Goal: Task Accomplishment & Management: Manage account settings

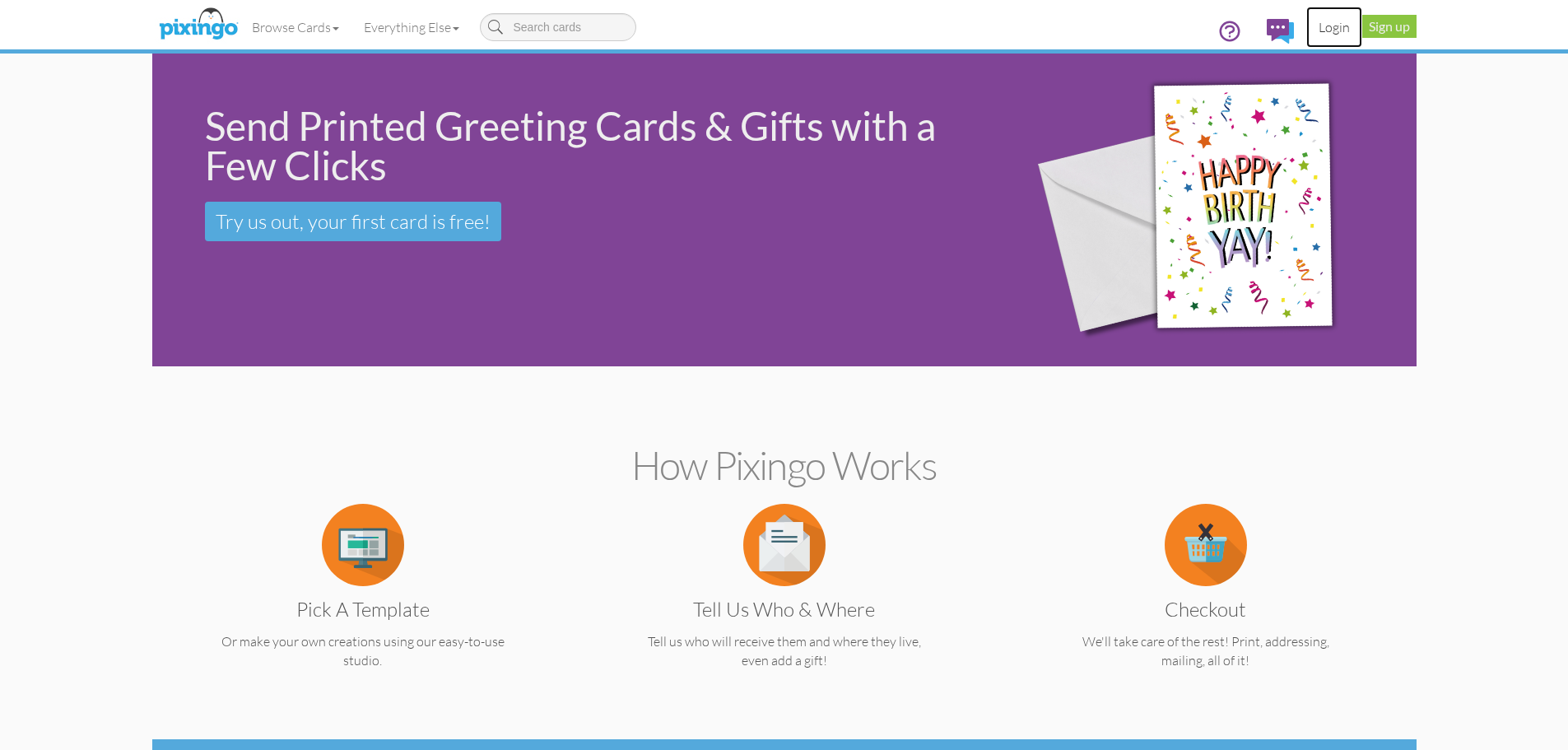
click at [1332, 32] on link "Login" at bounding box center [1334, 27] width 56 height 41
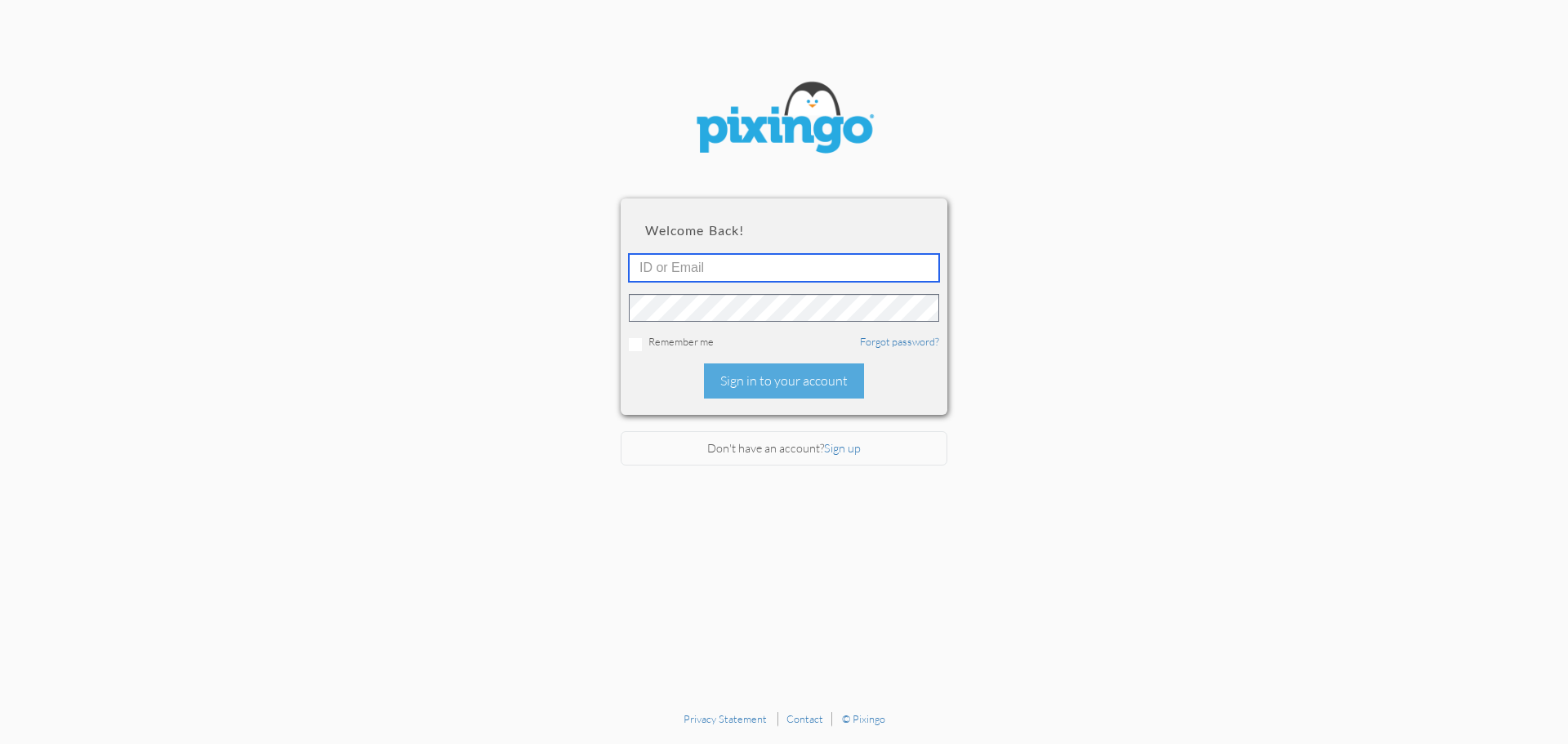
type input "[EMAIL_ADDRESS][DOMAIN_NAME]"
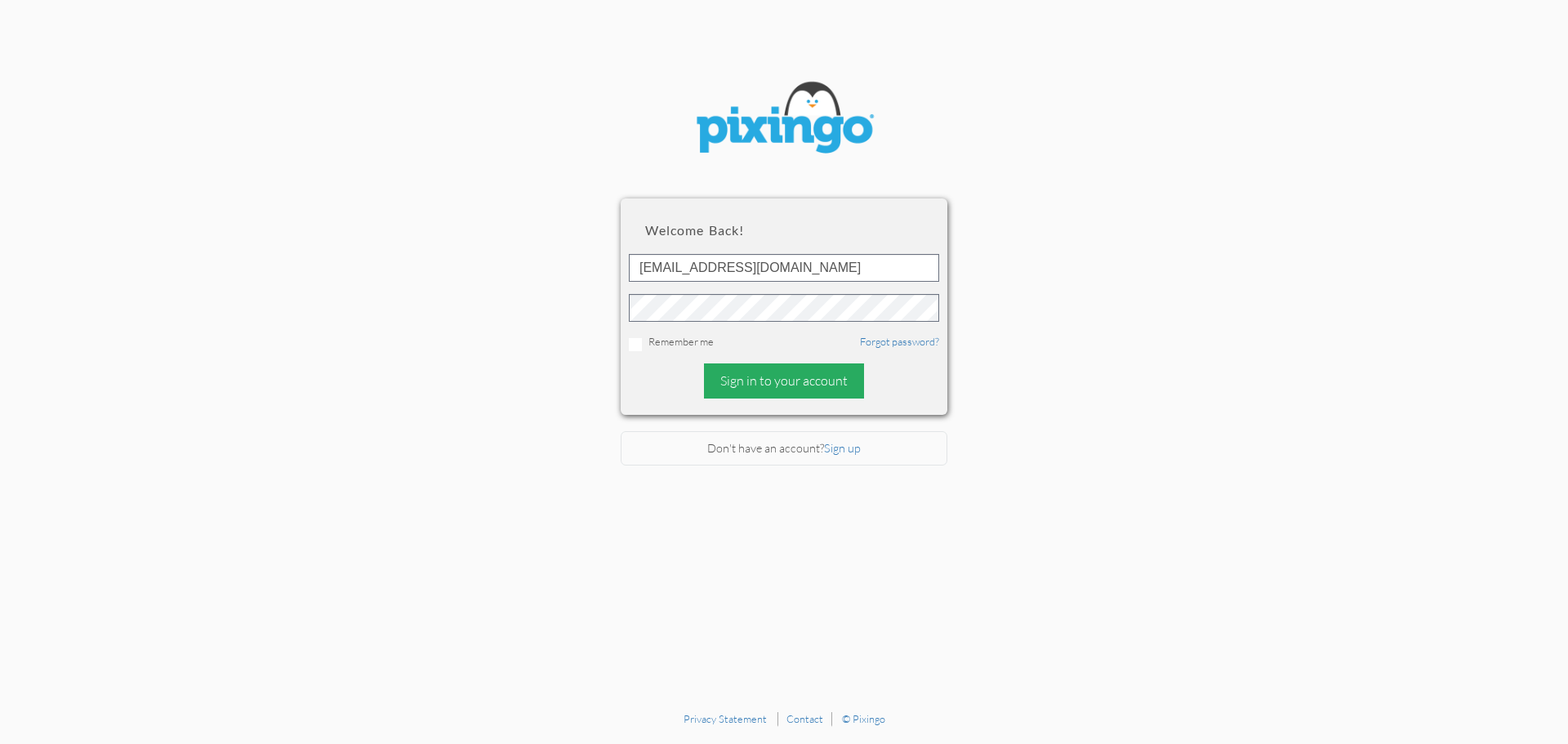
click at [787, 387] on div "Sign in to your account" at bounding box center [783, 381] width 160 height 35
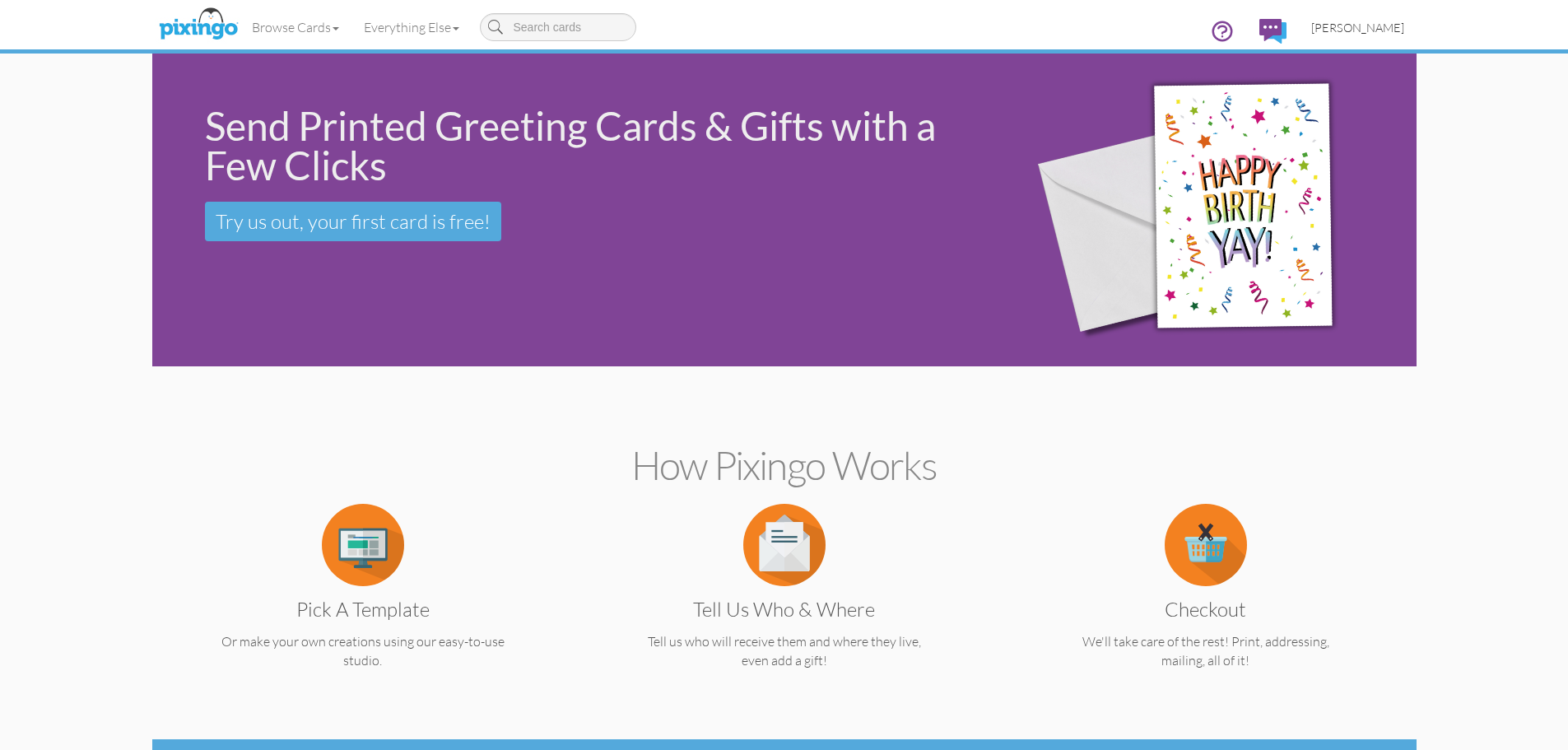
click at [1363, 31] on span "[PERSON_NAME]" at bounding box center [1358, 27] width 93 height 14
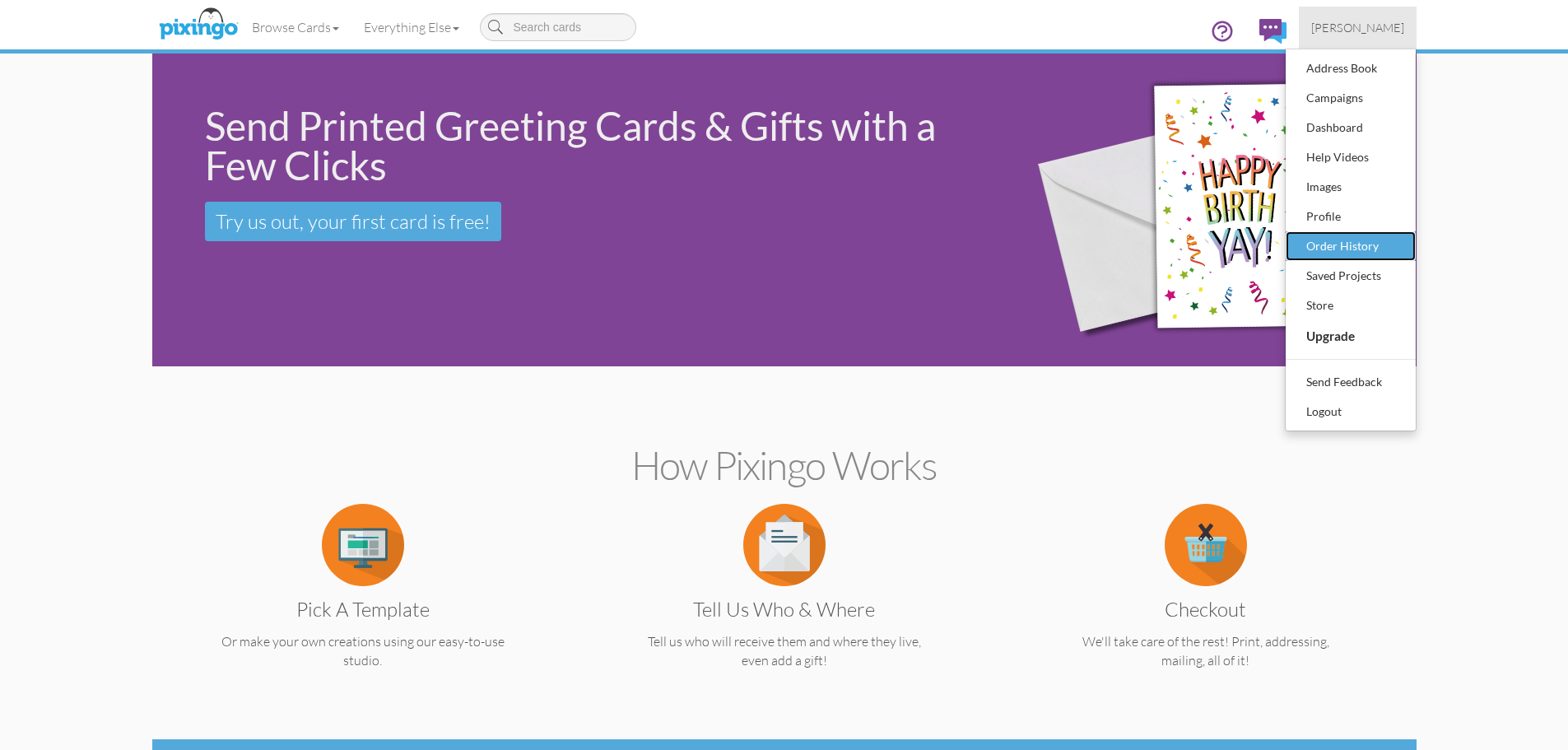
click at [1352, 238] on div "Order History" at bounding box center [1350, 246] width 97 height 24
